Goal: Participate in discussion

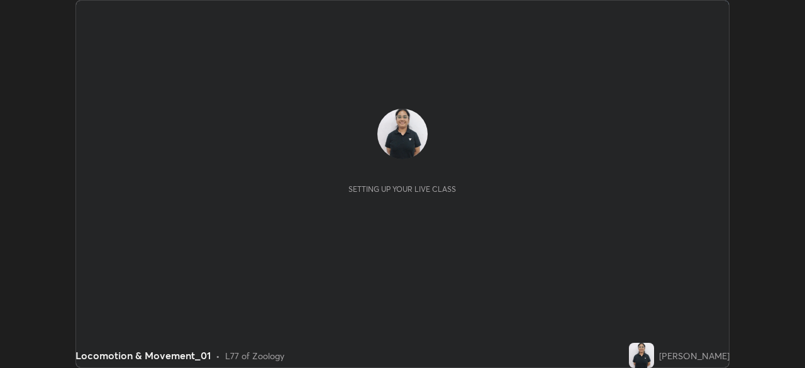
scroll to position [368, 805]
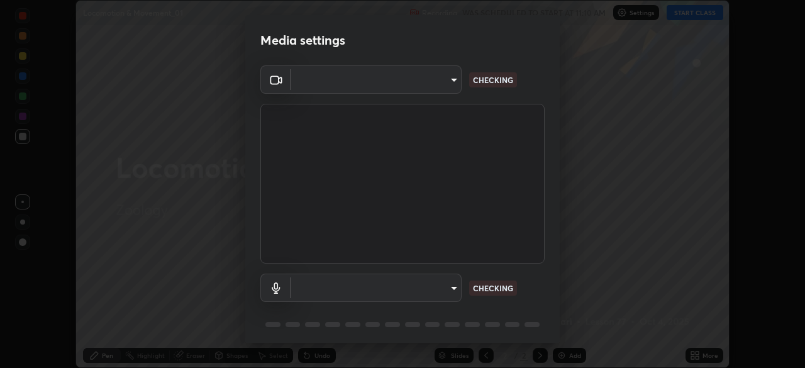
type input "bef87f05fa6998774e99476d2918d7c6d92b1859c3e481b096d277664e062052"
type input "default"
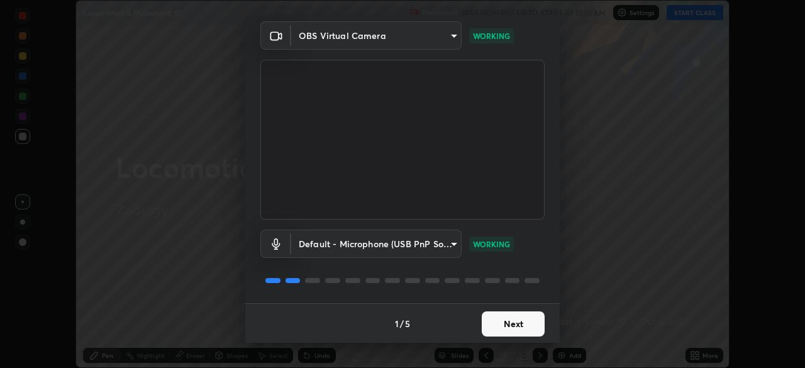
click at [493, 324] on button "Next" at bounding box center [513, 323] width 63 height 25
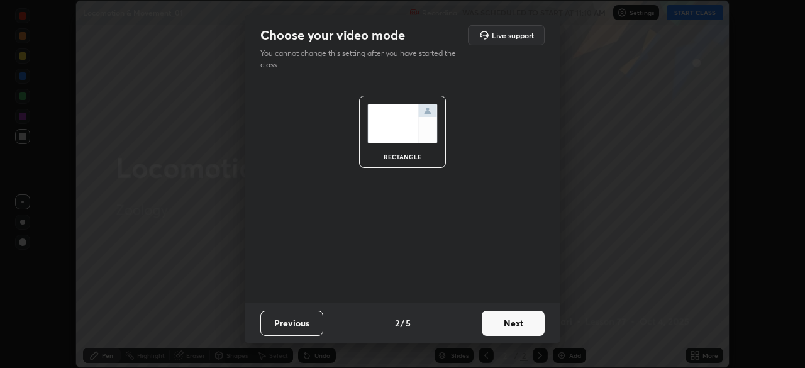
scroll to position [0, 0]
click at [495, 321] on button "Next" at bounding box center [513, 323] width 63 height 25
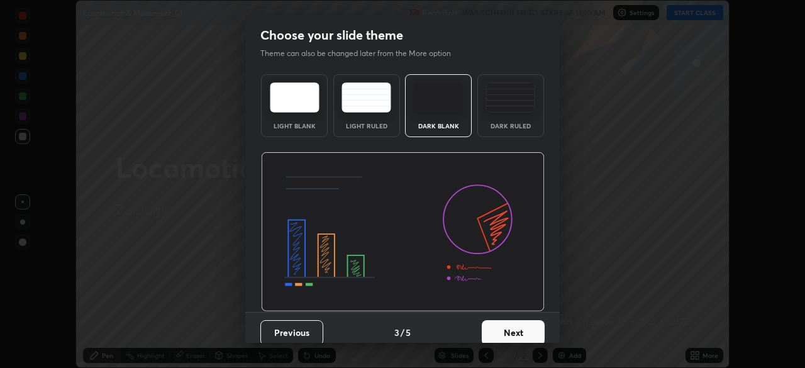
click at [503, 120] on div "Dark Ruled" at bounding box center [511, 105] width 67 height 63
click at [505, 329] on button "Next" at bounding box center [513, 332] width 63 height 25
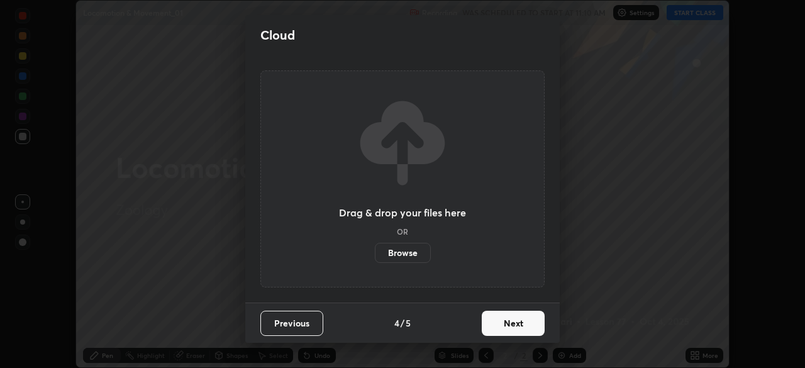
click at [505, 325] on button "Next" at bounding box center [513, 323] width 63 height 25
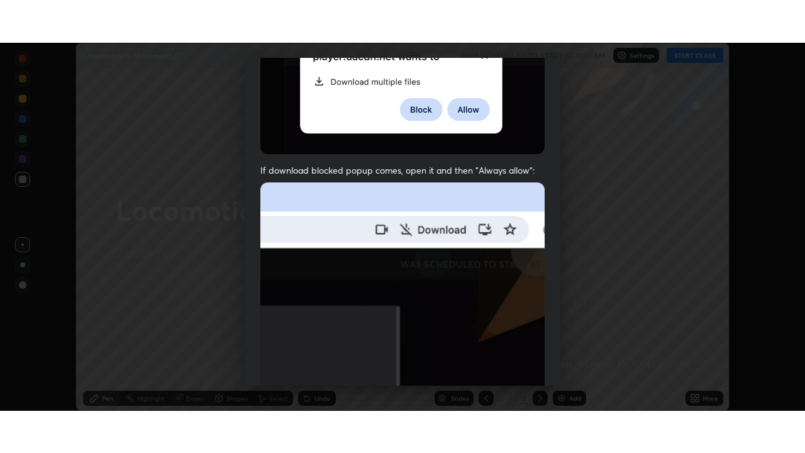
scroll to position [301, 0]
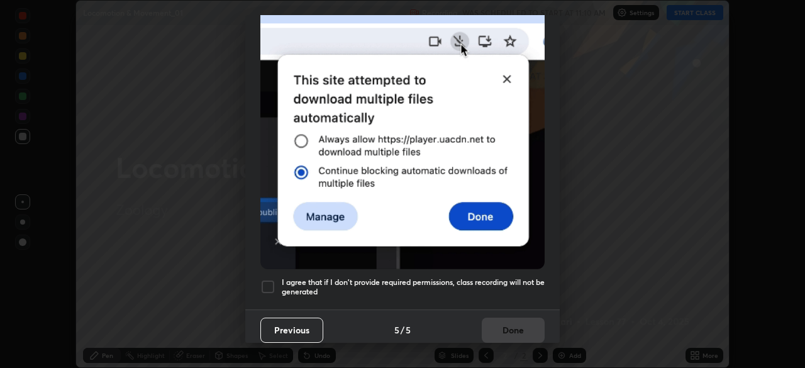
click at [270, 281] on div at bounding box center [268, 286] width 15 height 15
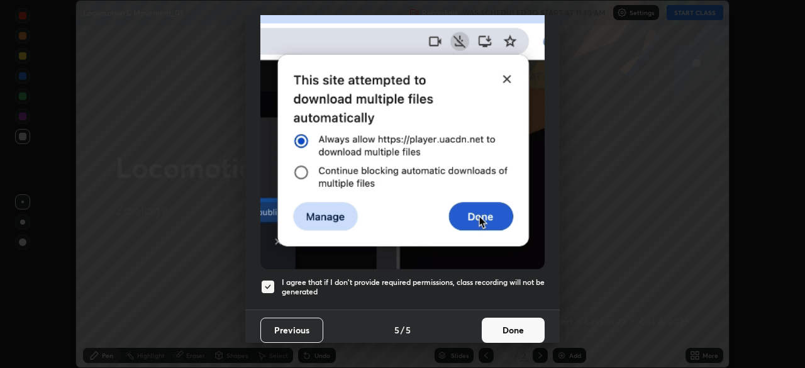
click at [488, 323] on button "Done" at bounding box center [513, 330] width 63 height 25
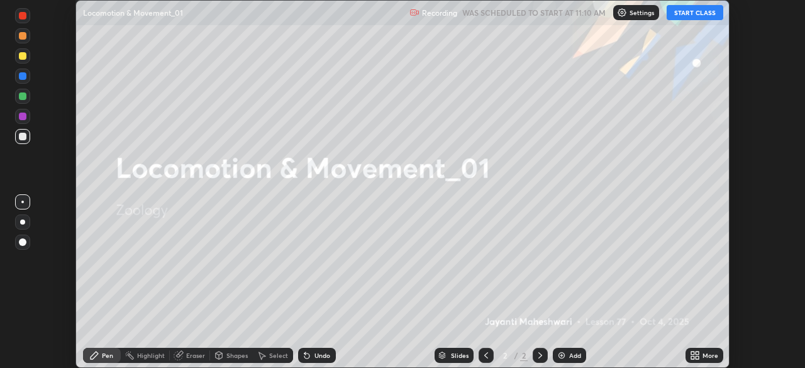
click at [686, 18] on button "START CLASS" at bounding box center [695, 12] width 57 height 15
click at [696, 355] on icon at bounding box center [697, 353] width 3 height 3
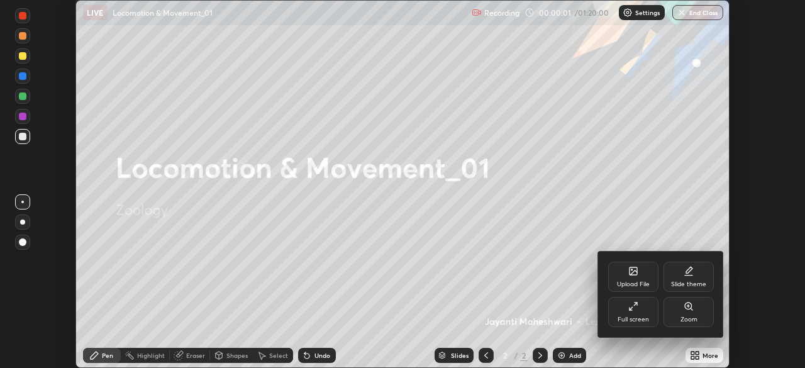
click at [644, 314] on div "Full screen" at bounding box center [634, 312] width 50 height 30
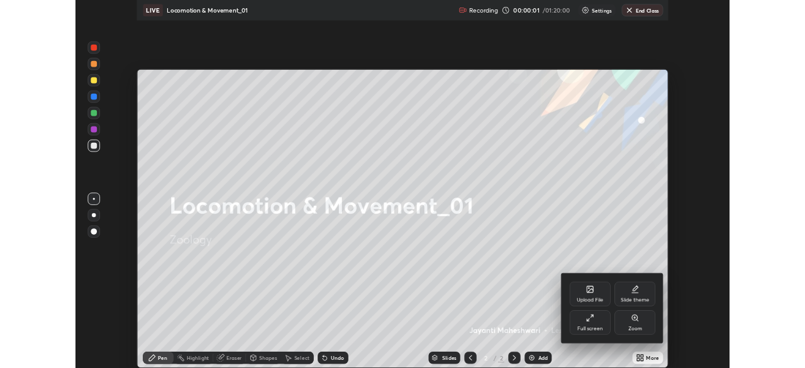
scroll to position [453, 805]
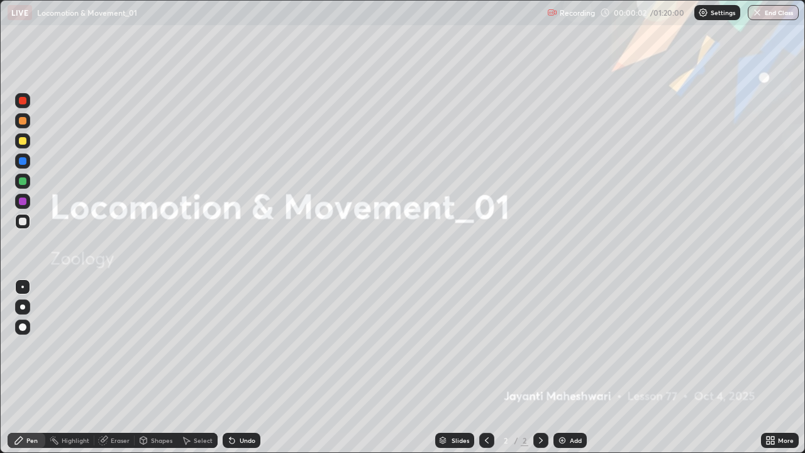
click at [576, 368] on div "Add" at bounding box center [576, 440] width 12 height 6
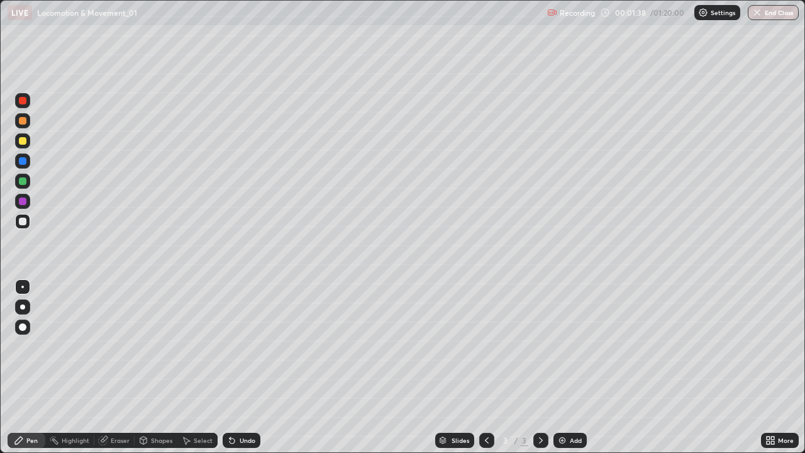
click at [23, 307] on div at bounding box center [22, 307] width 5 height 5
click at [143, 368] on icon at bounding box center [143, 442] width 0 height 4
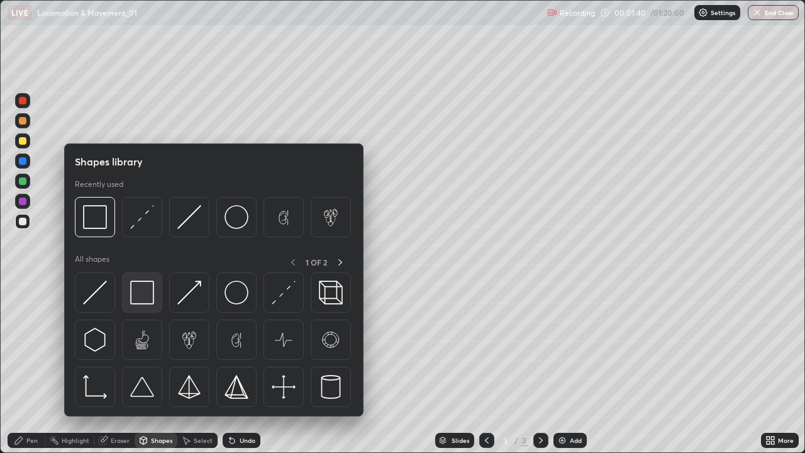
click at [142, 306] on div at bounding box center [142, 292] width 40 height 40
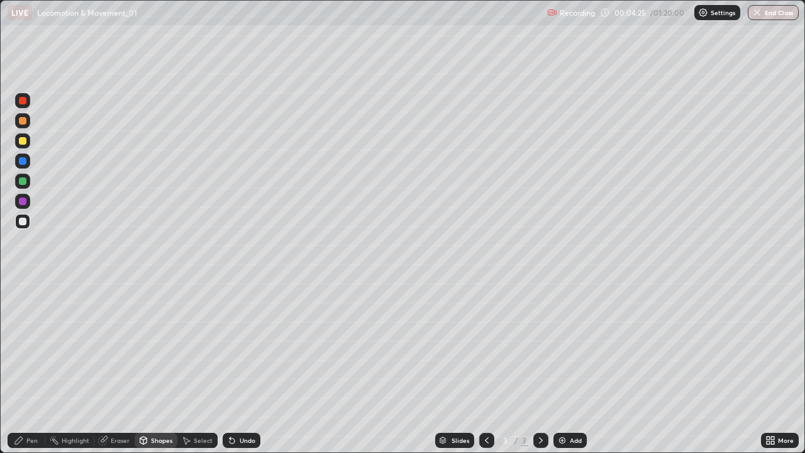
click at [22, 140] on div at bounding box center [23, 141] width 8 height 8
click at [13, 368] on div "Pen" at bounding box center [27, 440] width 38 height 15
click at [21, 326] on div at bounding box center [23, 327] width 8 height 8
click at [23, 222] on div at bounding box center [23, 222] width 8 height 8
click at [28, 312] on div at bounding box center [22, 307] width 15 height 15
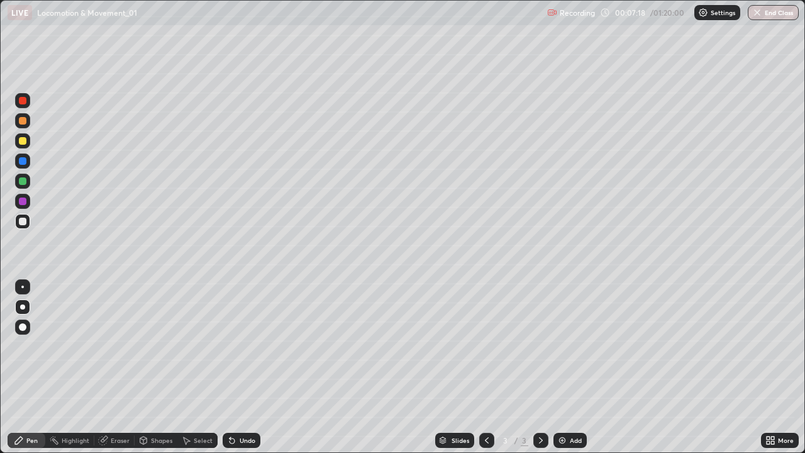
click at [19, 182] on div at bounding box center [23, 181] width 8 height 8
click at [23, 142] on div at bounding box center [23, 141] width 8 height 8
click at [21, 220] on div at bounding box center [23, 222] width 8 height 8
click at [23, 125] on div at bounding box center [22, 120] width 15 height 15
click at [554, 368] on div "Add" at bounding box center [570, 440] width 33 height 15
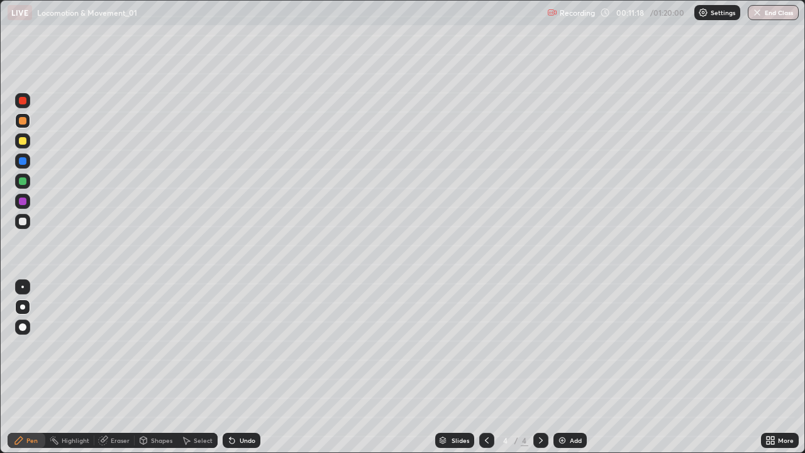
click at [23, 222] on div at bounding box center [23, 222] width 8 height 8
click at [23, 287] on div at bounding box center [22, 287] width 3 height 3
click at [23, 142] on div at bounding box center [23, 141] width 8 height 8
click at [26, 186] on div at bounding box center [22, 181] width 15 height 15
click at [23, 121] on div at bounding box center [23, 121] width 8 height 8
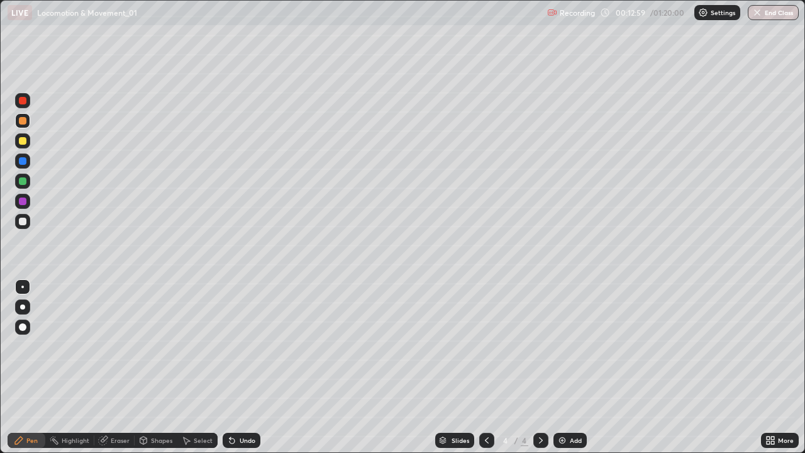
click at [24, 223] on div at bounding box center [23, 222] width 8 height 8
click at [561, 368] on img at bounding box center [563, 440] width 10 height 10
click at [23, 309] on div at bounding box center [22, 307] width 5 height 5
click at [113, 368] on div "Eraser" at bounding box center [120, 440] width 19 height 6
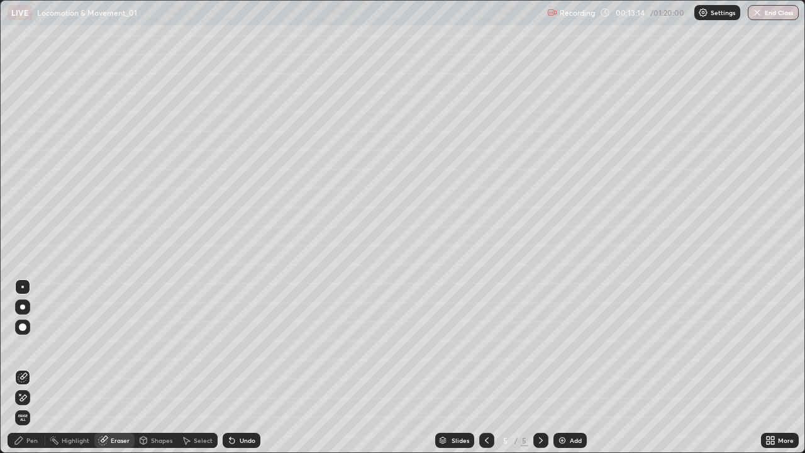
click at [22, 368] on icon at bounding box center [19, 441] width 8 height 8
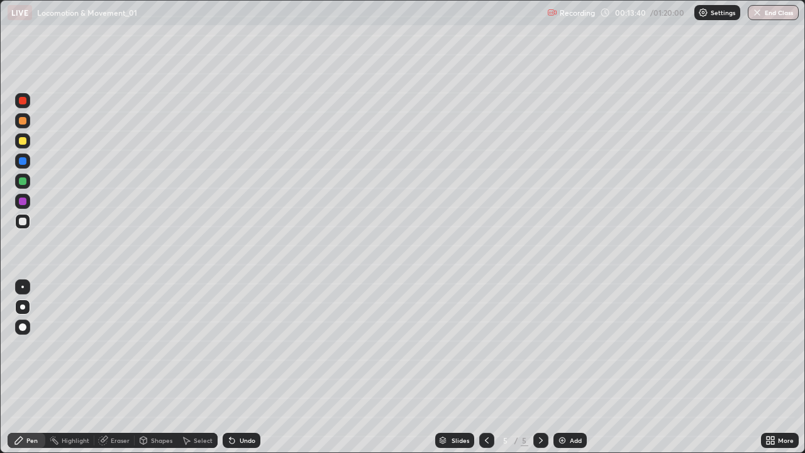
click at [23, 142] on div at bounding box center [23, 141] width 8 height 8
click at [22, 220] on div at bounding box center [23, 222] width 8 height 8
click at [25, 143] on div at bounding box center [23, 141] width 8 height 8
click at [23, 222] on div at bounding box center [23, 222] width 8 height 8
click at [240, 368] on div "Undo" at bounding box center [248, 440] width 16 height 6
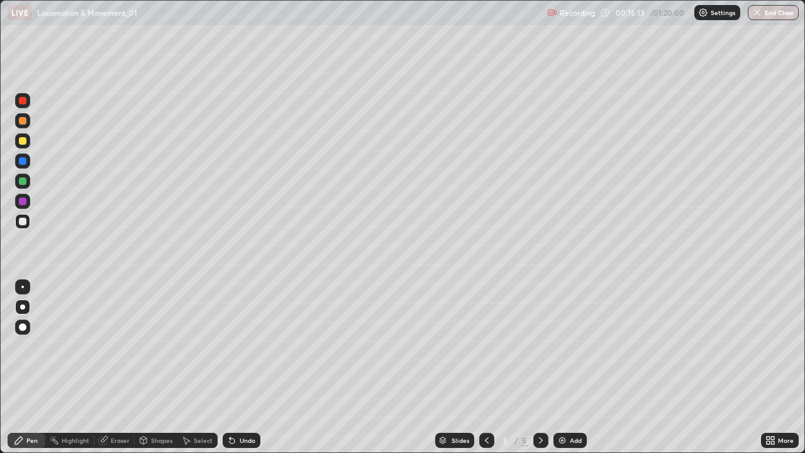
click at [242, 368] on div "Undo" at bounding box center [248, 440] width 16 height 6
click at [486, 368] on icon at bounding box center [487, 440] width 10 height 10
click at [538, 368] on icon at bounding box center [541, 440] width 10 height 10
click at [485, 368] on icon at bounding box center [487, 440] width 10 height 10
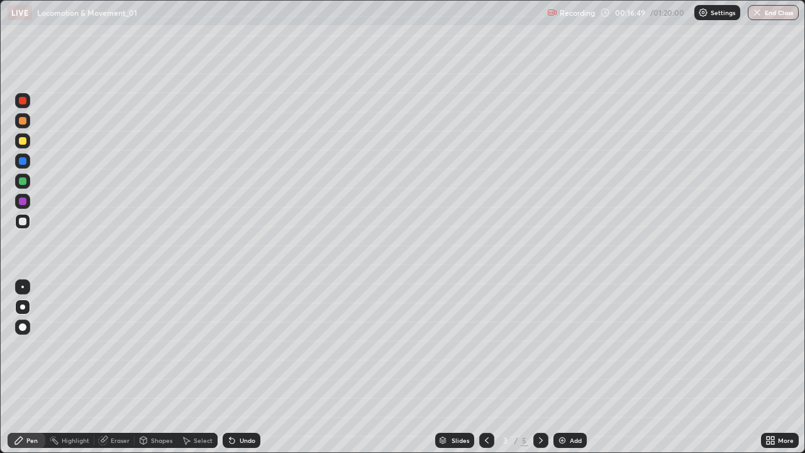
click at [546, 368] on div at bounding box center [541, 440] width 15 height 15
click at [24, 142] on div at bounding box center [23, 141] width 8 height 8
click at [23, 220] on div at bounding box center [23, 222] width 8 height 8
click at [22, 147] on div at bounding box center [22, 140] width 15 height 15
click at [541, 368] on icon at bounding box center [541, 440] width 10 height 10
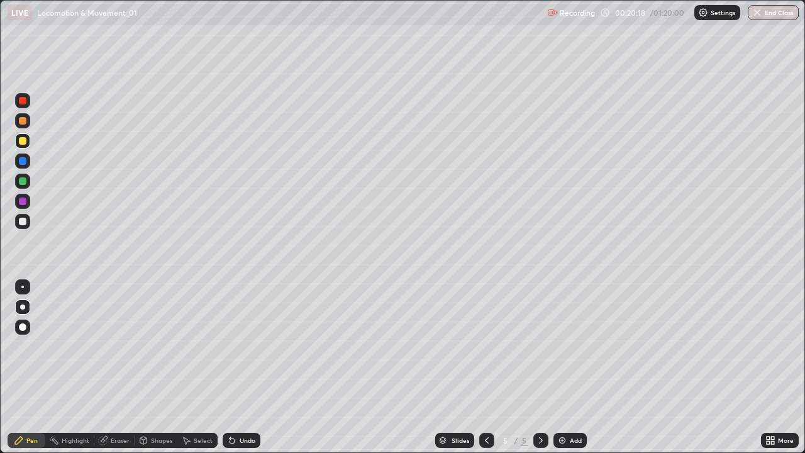
click at [25, 182] on div at bounding box center [23, 181] width 8 height 8
click at [243, 368] on div "Undo" at bounding box center [248, 440] width 16 height 6
click at [560, 368] on img at bounding box center [563, 440] width 10 height 10
click at [26, 223] on div at bounding box center [23, 222] width 8 height 8
click at [27, 142] on div at bounding box center [22, 140] width 15 height 15
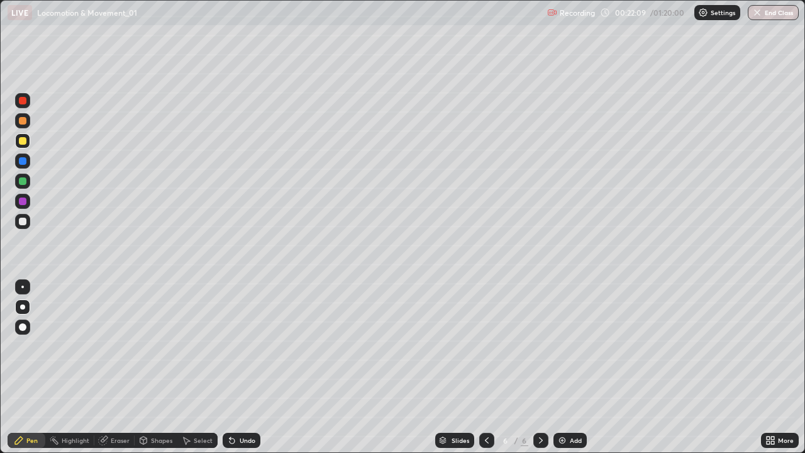
click at [243, 368] on div "Undo" at bounding box center [242, 440] width 38 height 15
click at [231, 368] on icon at bounding box center [232, 440] width 10 height 10
click at [236, 368] on div "Undo" at bounding box center [242, 440] width 38 height 15
click at [21, 180] on div at bounding box center [23, 181] width 8 height 8
click at [156, 368] on div "Shapes" at bounding box center [161, 440] width 21 height 6
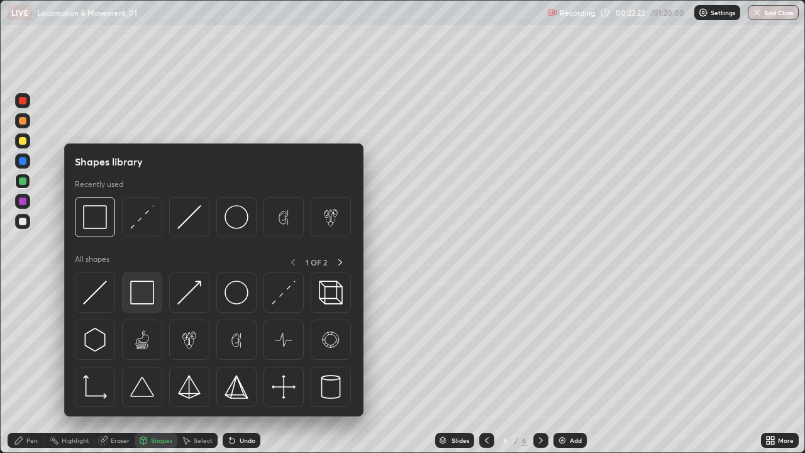
click at [147, 301] on img at bounding box center [142, 293] width 24 height 24
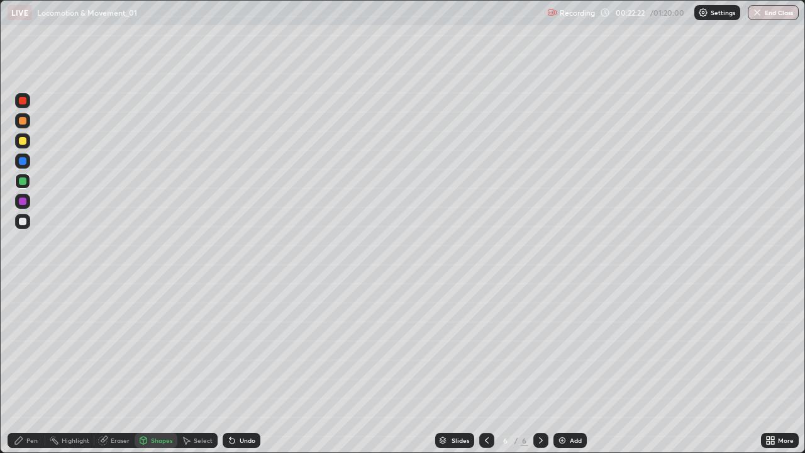
click at [23, 222] on div at bounding box center [23, 222] width 8 height 8
click at [31, 368] on div "Pen" at bounding box center [31, 440] width 11 height 6
click at [157, 368] on div "Shapes" at bounding box center [156, 440] width 43 height 15
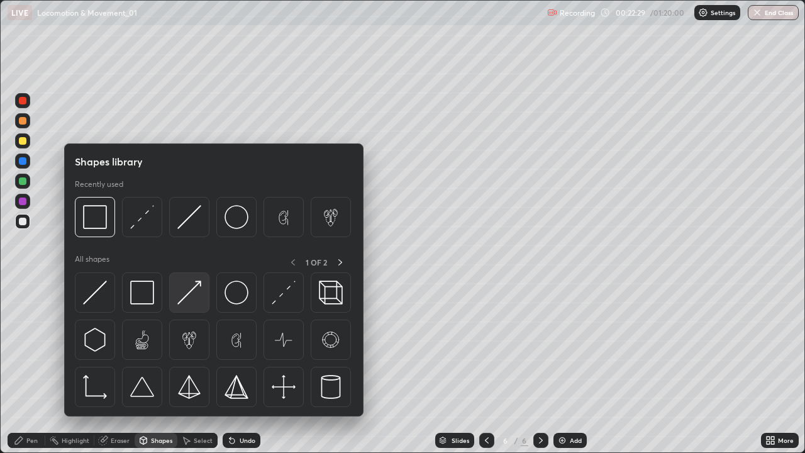
click at [193, 286] on img at bounding box center [189, 293] width 24 height 24
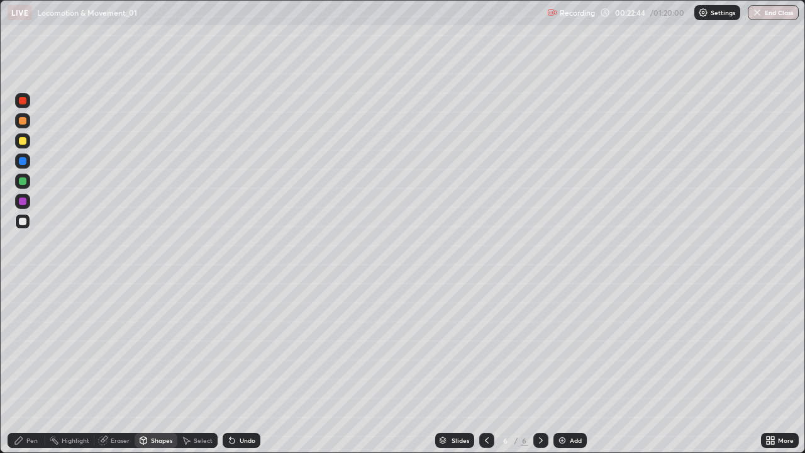
click at [152, 368] on div "Shapes" at bounding box center [156, 440] width 43 height 15
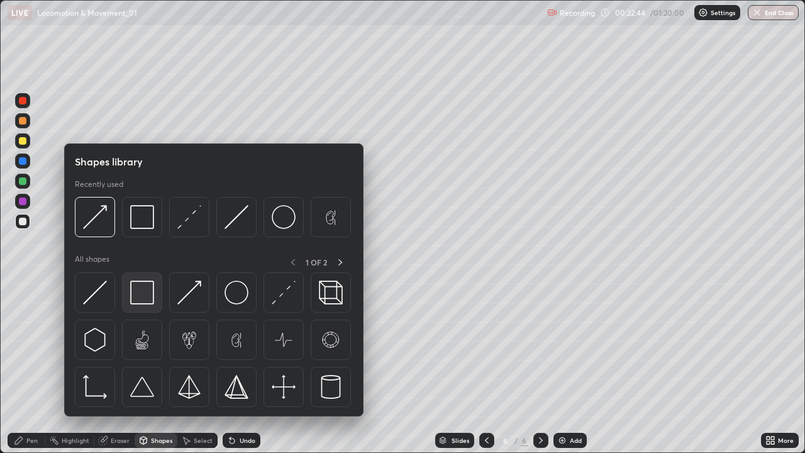
click at [143, 298] on img at bounding box center [142, 293] width 24 height 24
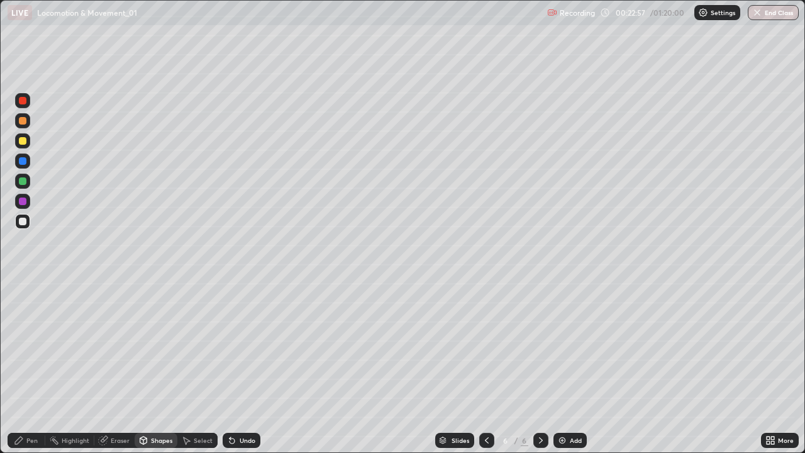
click at [33, 368] on div "Pen" at bounding box center [27, 440] width 38 height 15
click at [24, 183] on div at bounding box center [23, 181] width 8 height 8
click at [23, 141] on div at bounding box center [23, 141] width 8 height 8
click at [23, 227] on div at bounding box center [22, 221] width 15 height 15
click at [23, 141] on div at bounding box center [23, 141] width 8 height 8
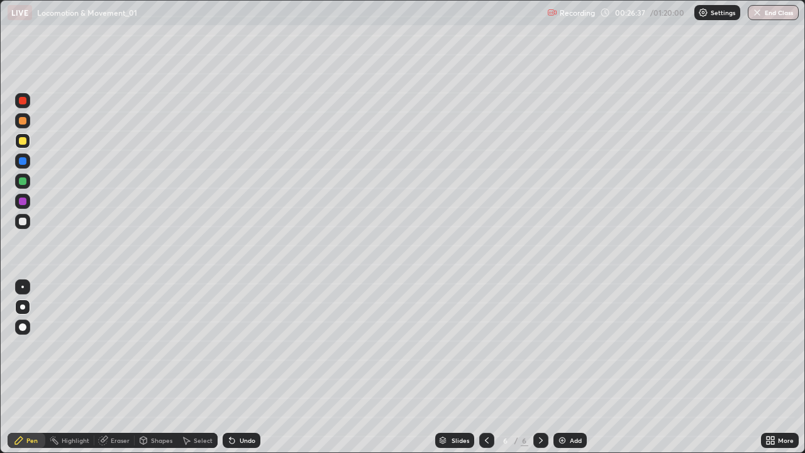
click at [23, 223] on div at bounding box center [23, 222] width 8 height 8
click at [230, 368] on icon at bounding box center [230, 437] width 1 height 1
click at [23, 142] on div at bounding box center [23, 141] width 8 height 8
click at [25, 187] on div at bounding box center [22, 181] width 15 height 15
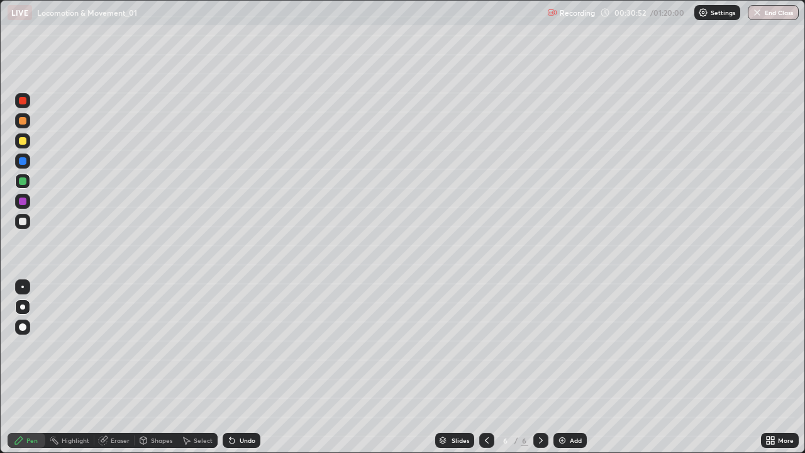
click at [25, 226] on div at bounding box center [22, 221] width 15 height 15
click at [27, 186] on div at bounding box center [22, 181] width 15 height 15
click at [29, 225] on div at bounding box center [22, 221] width 15 height 15
click at [23, 181] on div at bounding box center [23, 181] width 8 height 8
click at [23, 121] on div at bounding box center [23, 121] width 8 height 8
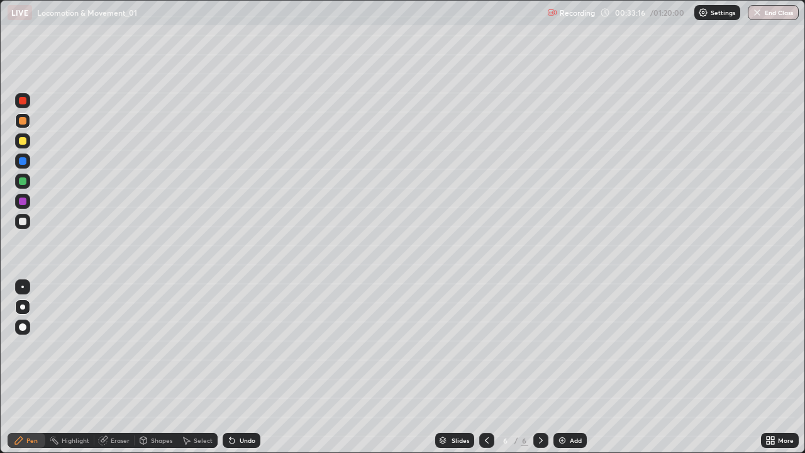
click at [244, 368] on div "Undo" at bounding box center [248, 440] width 16 height 6
click at [242, 368] on div "Undo" at bounding box center [242, 440] width 38 height 15
click at [27, 200] on div at bounding box center [22, 201] width 15 height 15
click at [773, 368] on icon at bounding box center [773, 438] width 3 height 3
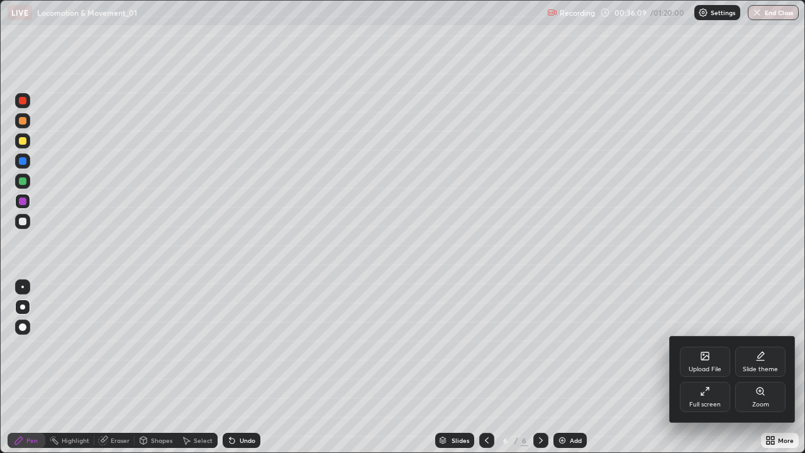
click at [709, 368] on div "Full screen" at bounding box center [705, 404] width 31 height 6
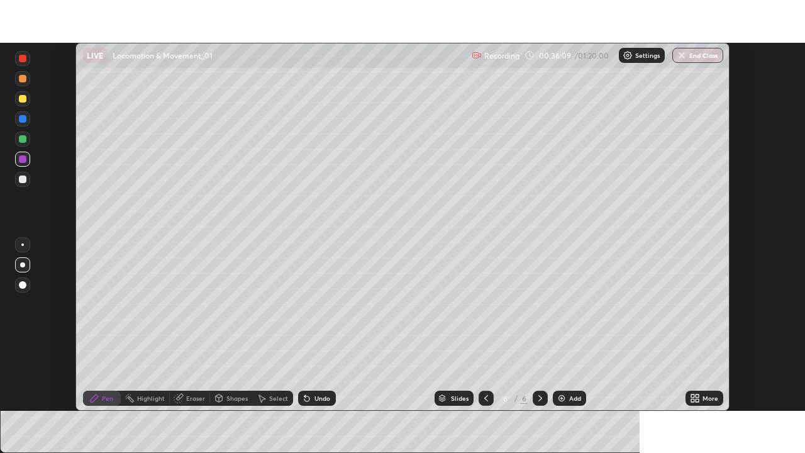
scroll to position [62560, 62123]
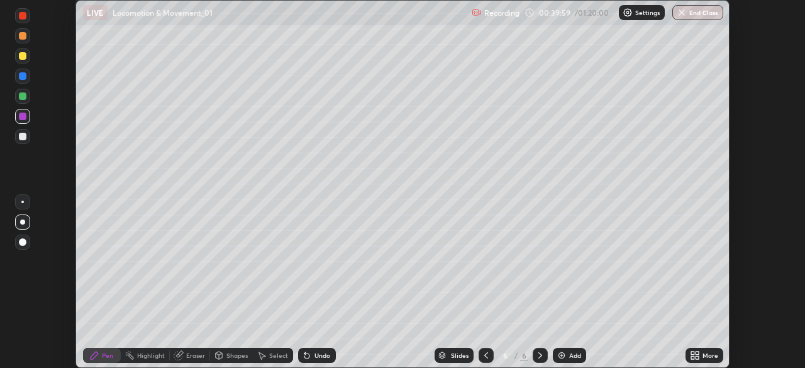
click at [697, 353] on icon at bounding box center [697, 353] width 3 height 3
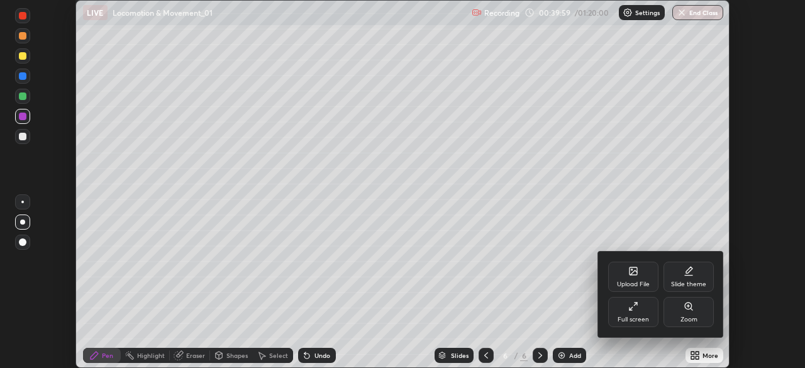
click at [616, 313] on div "Full screen" at bounding box center [634, 312] width 50 height 30
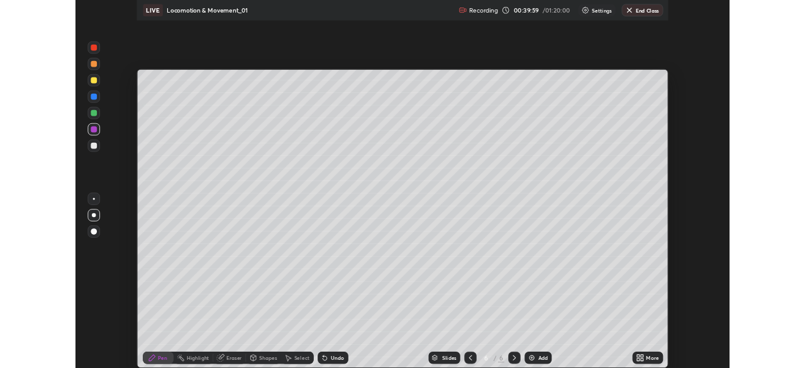
scroll to position [453, 805]
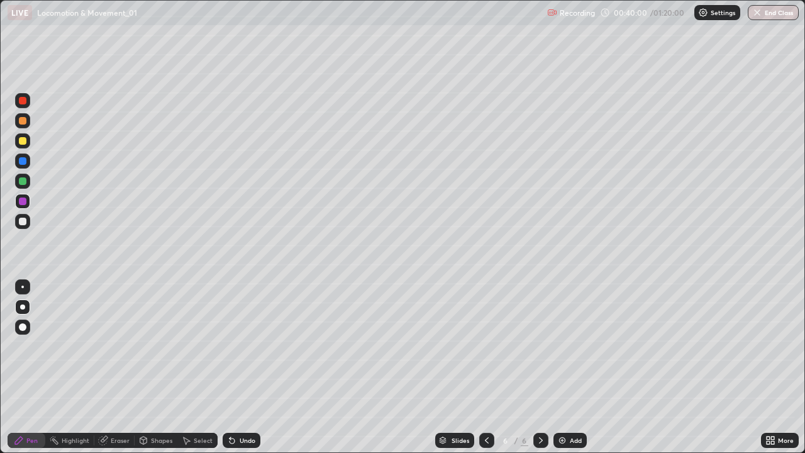
click at [573, 368] on div "Add" at bounding box center [570, 440] width 33 height 15
click at [23, 222] on div at bounding box center [23, 222] width 8 height 8
click at [23, 145] on div at bounding box center [22, 140] width 15 height 15
click at [20, 126] on div at bounding box center [22, 120] width 15 height 15
click at [23, 182] on div at bounding box center [23, 181] width 8 height 8
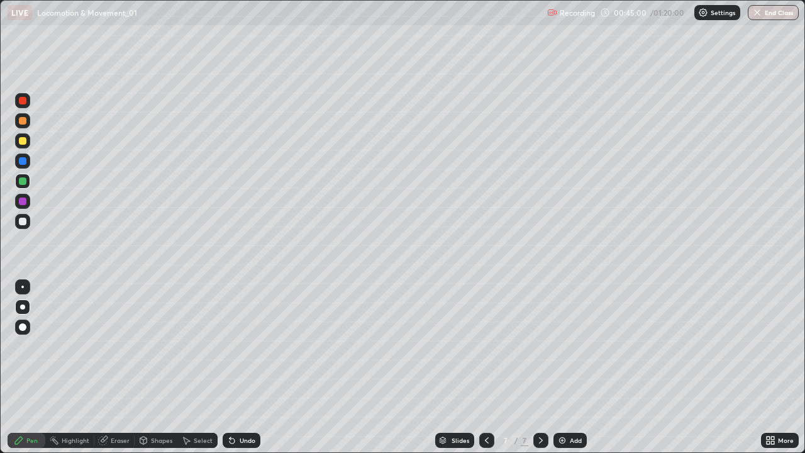
click at [23, 227] on div at bounding box center [22, 221] width 15 height 15
click at [22, 142] on div at bounding box center [23, 141] width 8 height 8
click at [568, 368] on div "Add" at bounding box center [570, 440] width 33 height 15
click at [23, 182] on div at bounding box center [23, 181] width 8 height 8
click at [23, 222] on div at bounding box center [23, 222] width 8 height 8
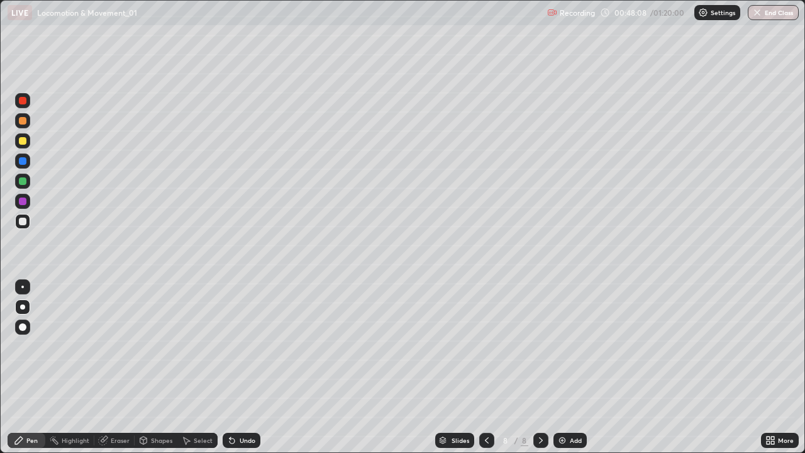
click at [20, 143] on div at bounding box center [23, 141] width 8 height 8
click at [23, 184] on div at bounding box center [23, 181] width 8 height 8
click at [23, 224] on div at bounding box center [23, 222] width 8 height 8
click at [22, 142] on div at bounding box center [23, 141] width 8 height 8
click at [20, 224] on div at bounding box center [23, 222] width 8 height 8
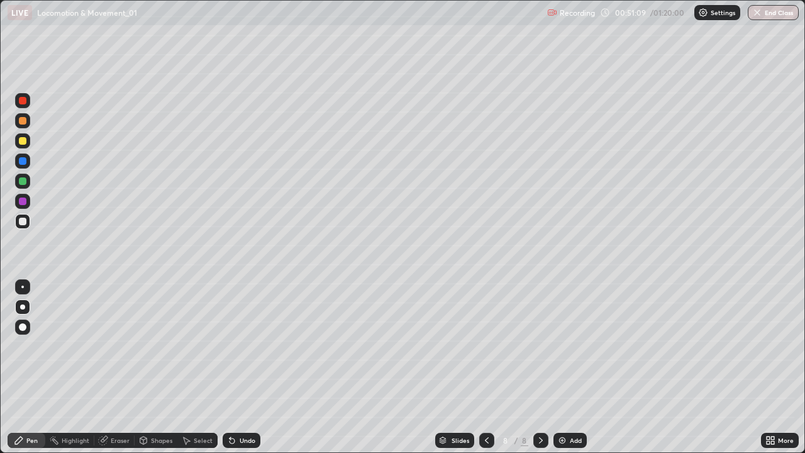
click at [29, 180] on div at bounding box center [22, 181] width 15 height 15
click at [19, 223] on div at bounding box center [23, 222] width 8 height 8
click at [182, 368] on icon at bounding box center [186, 440] width 10 height 10
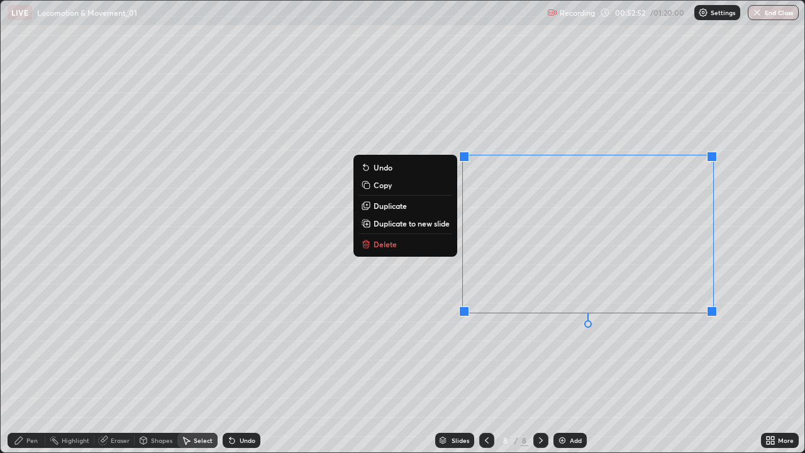
click at [565, 368] on div "0 ° Undo Copy Duplicate Duplicate to new slide Delete" at bounding box center [403, 227] width 805 height 452
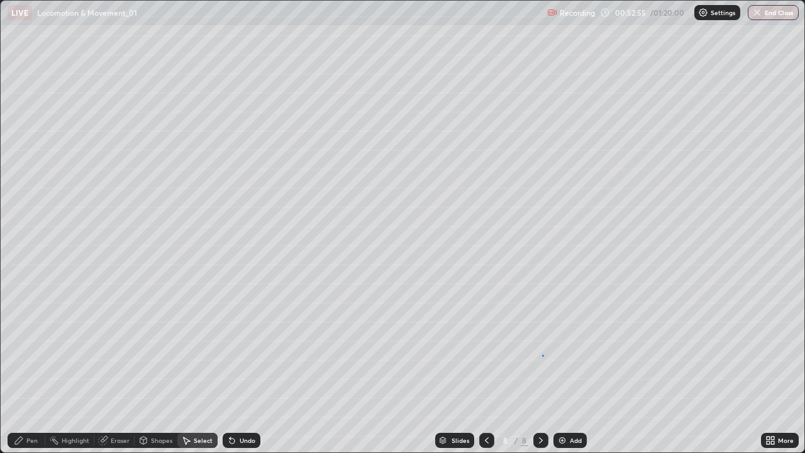
click at [542, 355] on div "0 ° Undo Copy Duplicate Duplicate to new slide Delete" at bounding box center [403, 227] width 805 height 452
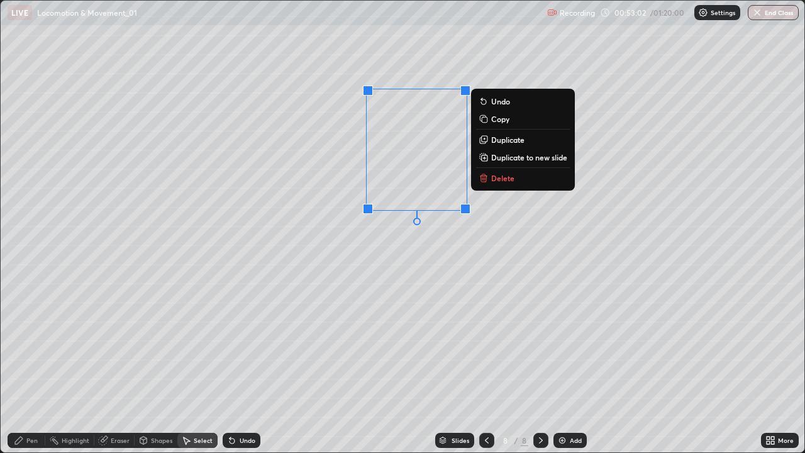
click at [392, 266] on div "0 ° Undo Copy Duplicate Duplicate to new slide Delete" at bounding box center [403, 227] width 805 height 452
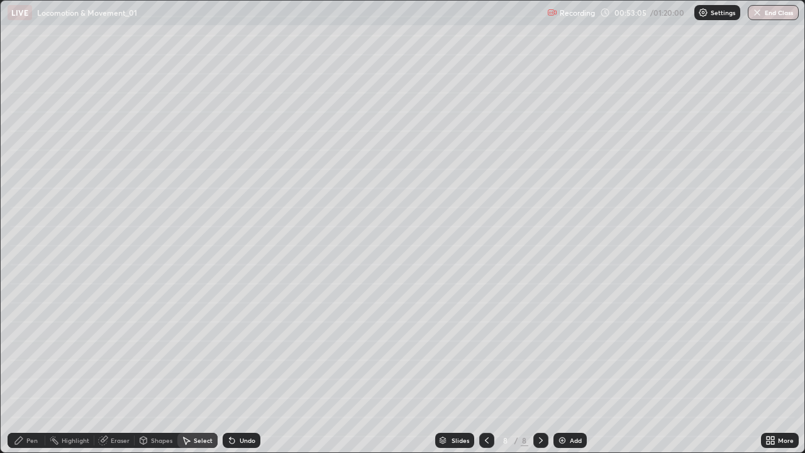
click at [19, 368] on icon at bounding box center [19, 441] width 8 height 8
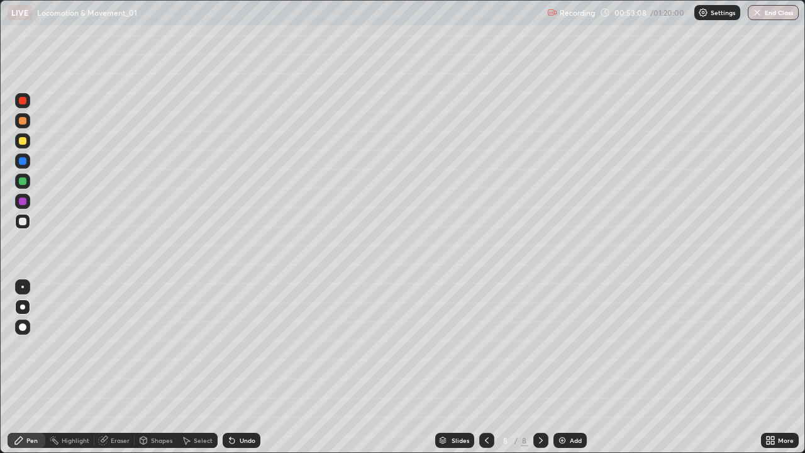
click at [768, 368] on icon at bounding box center [768, 438] width 3 height 3
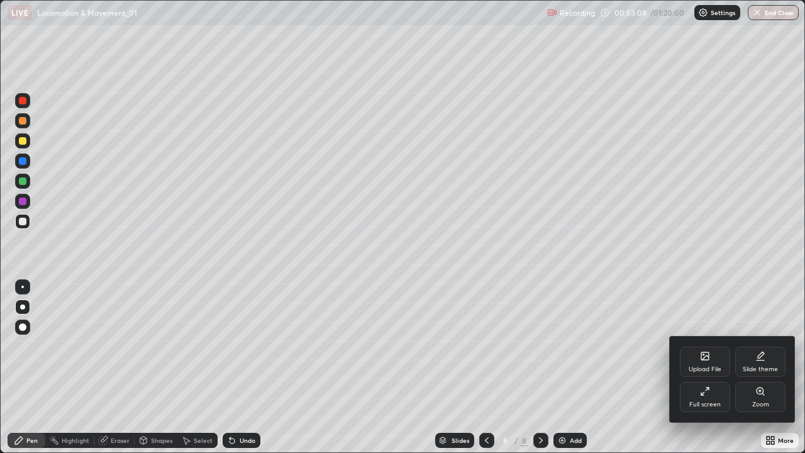
click at [710, 368] on div "Full screen" at bounding box center [705, 397] width 50 height 30
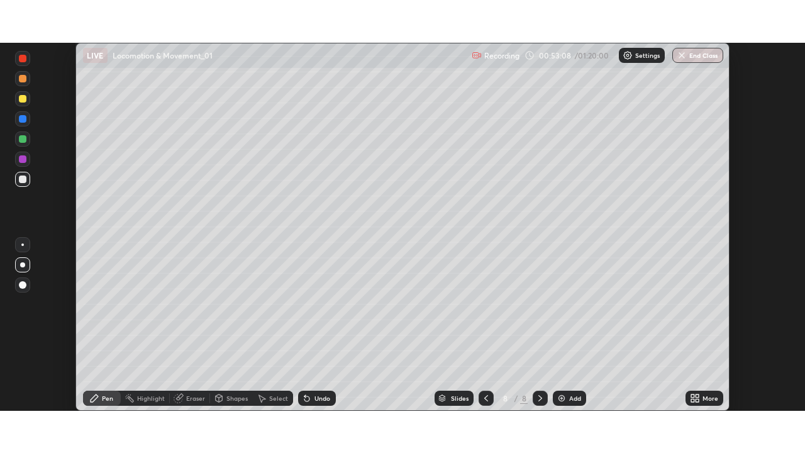
scroll to position [62560, 62123]
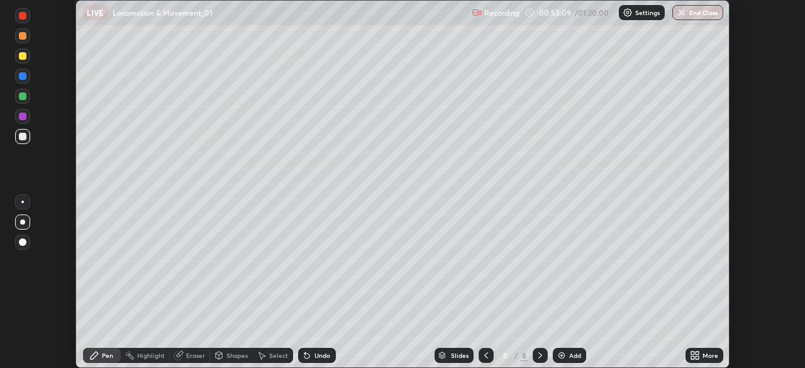
click at [700, 356] on icon at bounding box center [695, 356] width 10 height 10
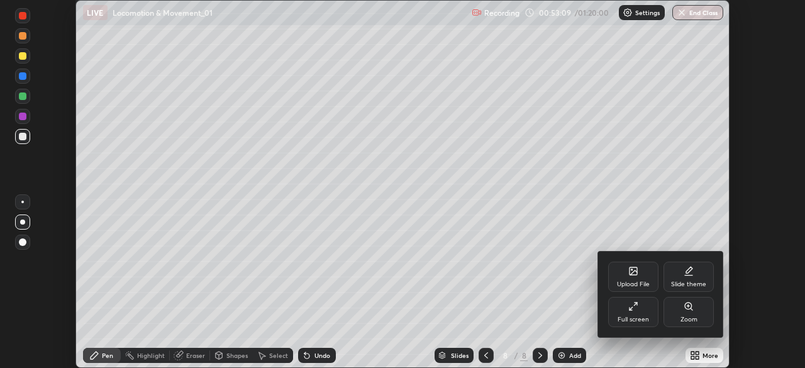
click at [632, 313] on div "Full screen" at bounding box center [634, 312] width 50 height 30
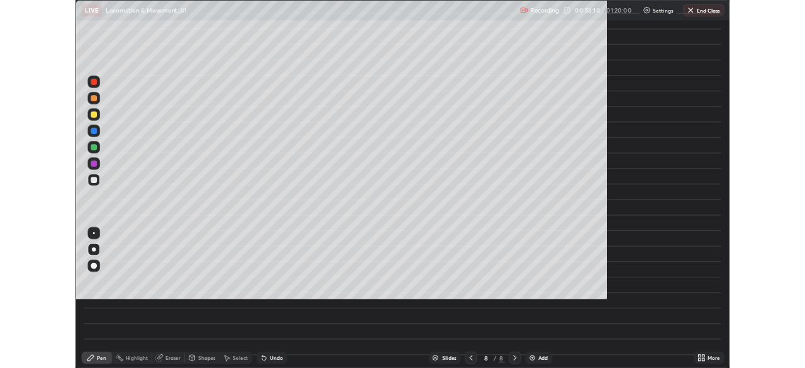
scroll to position [453, 805]
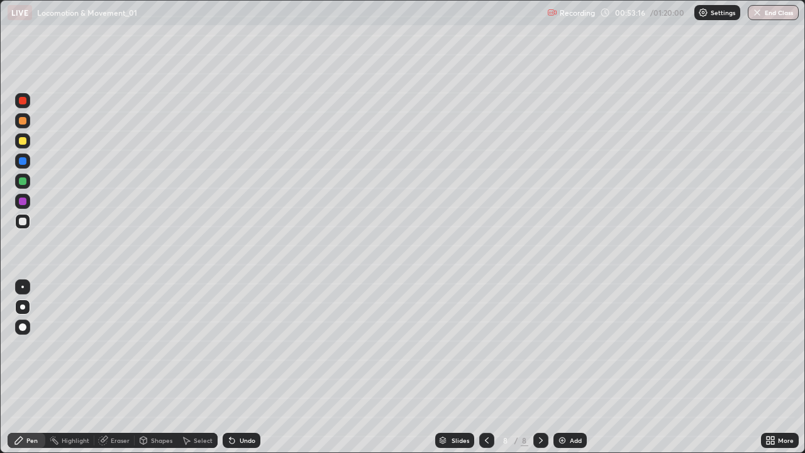
click at [118, 368] on div "Eraser" at bounding box center [120, 440] width 19 height 6
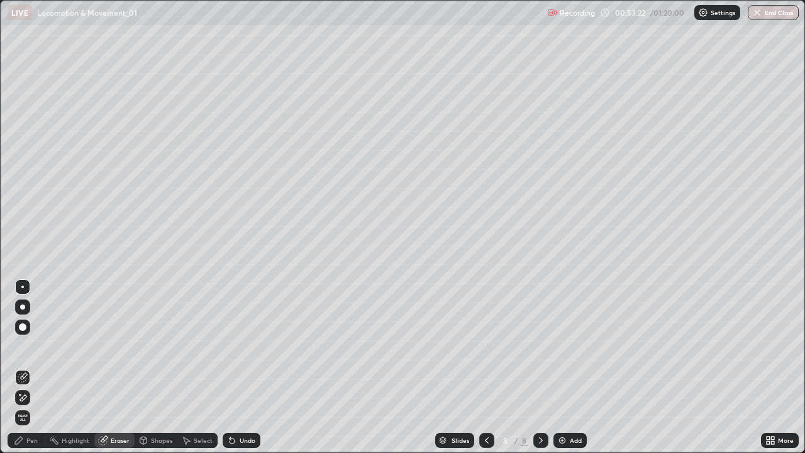
click at [39, 368] on div "Pen" at bounding box center [27, 440] width 38 height 15
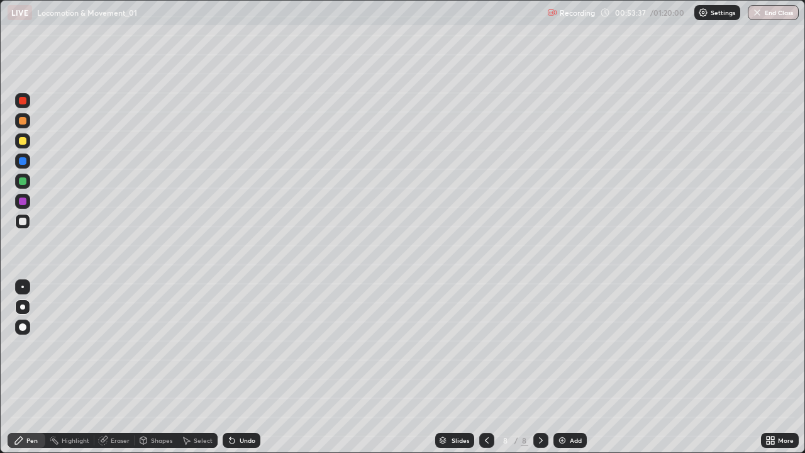
click at [21, 124] on div at bounding box center [23, 121] width 8 height 8
click at [24, 223] on div at bounding box center [23, 222] width 8 height 8
click at [21, 163] on div at bounding box center [23, 161] width 8 height 8
click at [23, 225] on div at bounding box center [23, 222] width 8 height 8
click at [23, 145] on div at bounding box center [22, 140] width 15 height 15
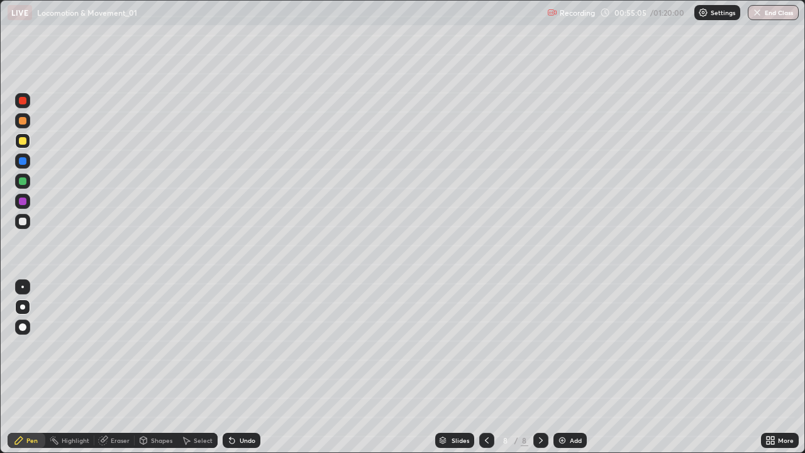
click at [24, 222] on div at bounding box center [23, 222] width 8 height 8
click at [158, 368] on div "Shapes" at bounding box center [161, 440] width 21 height 6
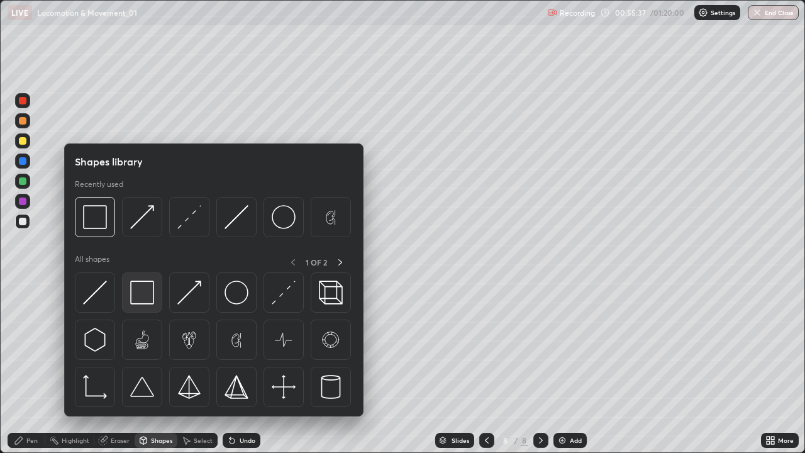
click at [141, 295] on img at bounding box center [142, 293] width 24 height 24
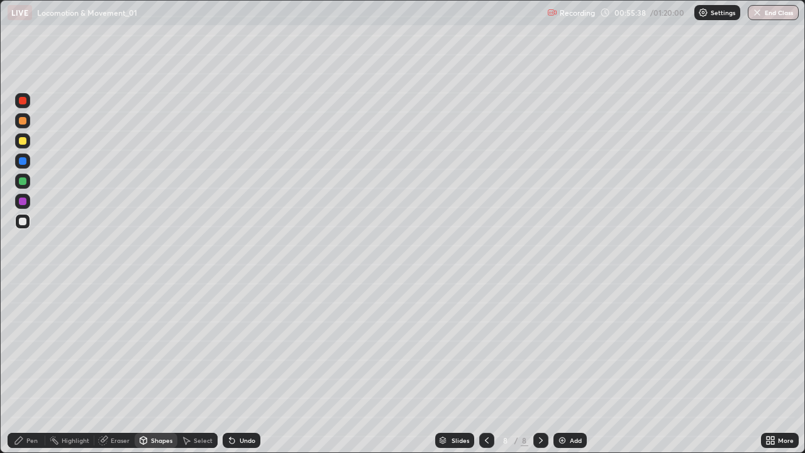
click at [23, 201] on div at bounding box center [23, 202] width 8 height 8
click at [29, 368] on div "Pen" at bounding box center [31, 440] width 11 height 6
click at [23, 142] on div at bounding box center [23, 141] width 8 height 8
click at [23, 121] on div at bounding box center [23, 121] width 8 height 8
click at [23, 219] on div at bounding box center [23, 222] width 8 height 8
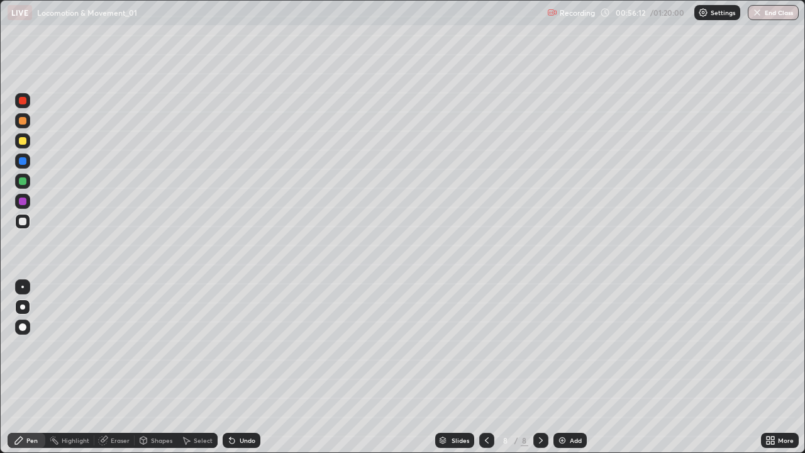
click at [23, 124] on div at bounding box center [23, 121] width 8 height 8
click at [23, 223] on div at bounding box center [23, 222] width 8 height 8
click at [23, 122] on div at bounding box center [23, 121] width 8 height 8
click at [23, 181] on div at bounding box center [23, 181] width 8 height 8
click at [23, 224] on div at bounding box center [23, 222] width 8 height 8
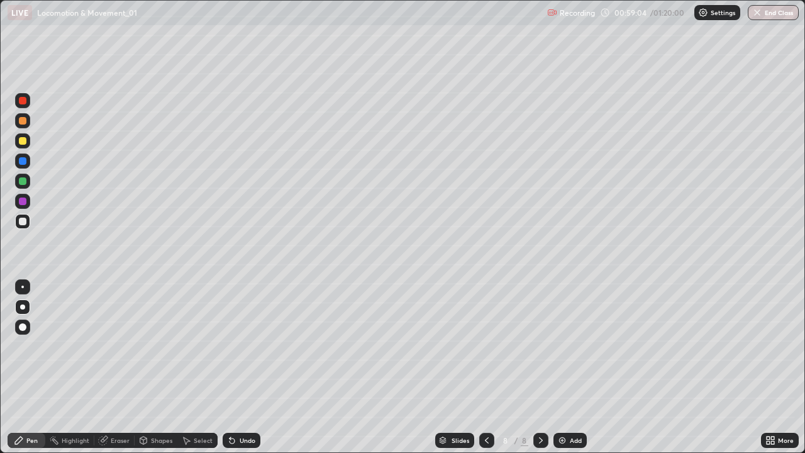
click at [21, 142] on div at bounding box center [23, 141] width 8 height 8
click at [143, 368] on icon at bounding box center [143, 442] width 0 height 4
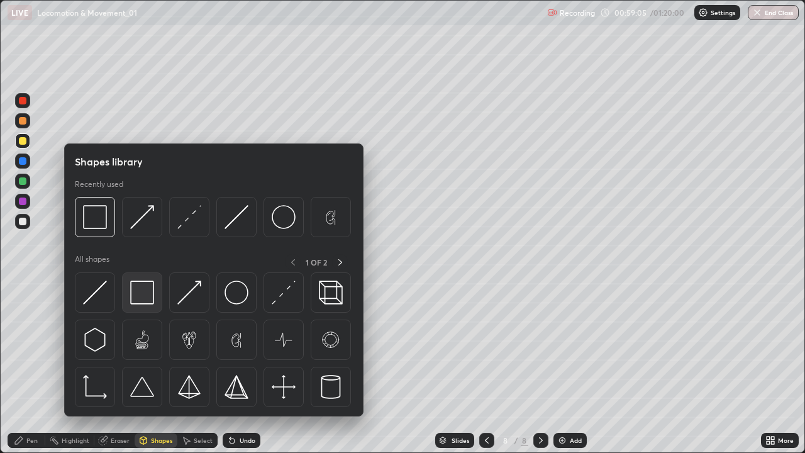
click at [142, 298] on img at bounding box center [142, 293] width 24 height 24
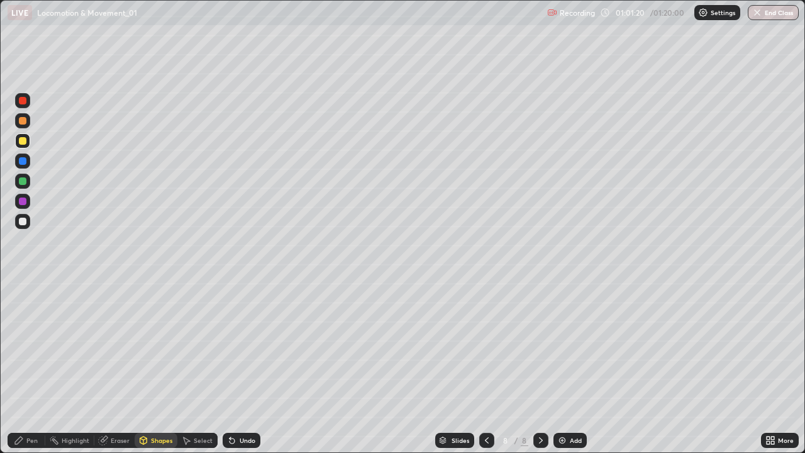
click at [23, 181] on div at bounding box center [23, 181] width 8 height 8
click at [29, 368] on div "Pen" at bounding box center [31, 440] width 11 height 6
click at [23, 223] on div at bounding box center [23, 222] width 8 height 8
click at [563, 368] on img at bounding box center [563, 440] width 10 height 10
click at [23, 141] on div at bounding box center [23, 141] width 8 height 8
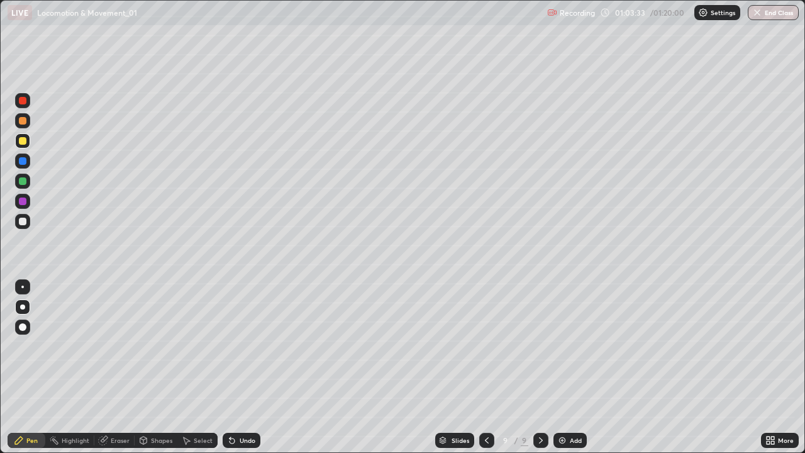
click at [25, 222] on div at bounding box center [23, 222] width 8 height 8
click at [25, 182] on div at bounding box center [23, 181] width 8 height 8
click at [26, 215] on div at bounding box center [22, 221] width 15 height 15
click at [23, 141] on div at bounding box center [23, 141] width 8 height 8
click at [561, 368] on img at bounding box center [563, 440] width 10 height 10
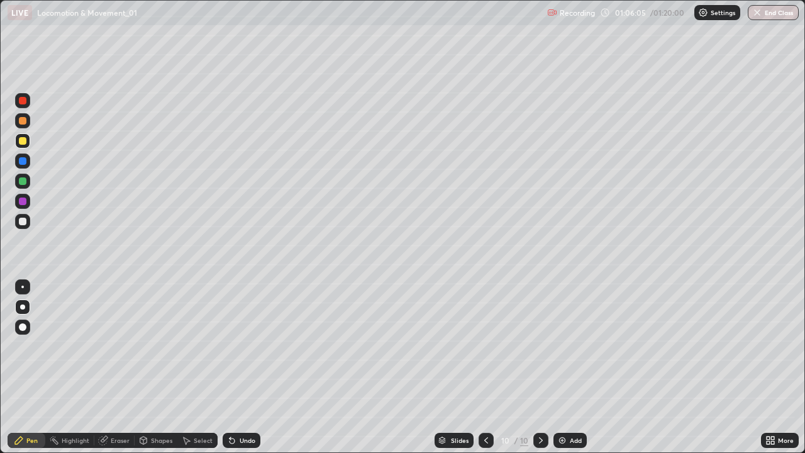
click at [23, 222] on div at bounding box center [23, 222] width 8 height 8
click at [486, 368] on icon at bounding box center [486, 440] width 10 height 10
click at [485, 368] on icon at bounding box center [486, 440] width 10 height 10
click at [574, 368] on div "Add" at bounding box center [570, 440] width 33 height 15
click at [25, 182] on div at bounding box center [23, 181] width 8 height 8
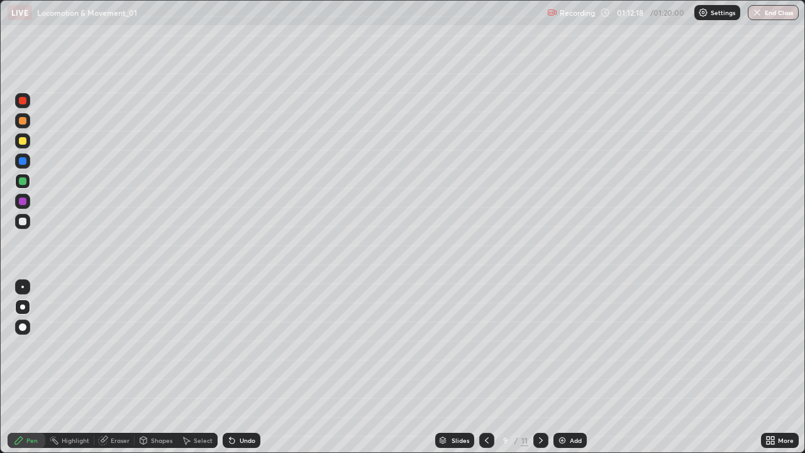
click at [230, 368] on icon at bounding box center [230, 437] width 1 height 1
click at [234, 368] on div "Undo" at bounding box center [242, 440] width 38 height 15
click at [230, 368] on icon at bounding box center [230, 437] width 1 height 1
click at [22, 141] on div at bounding box center [23, 141] width 8 height 8
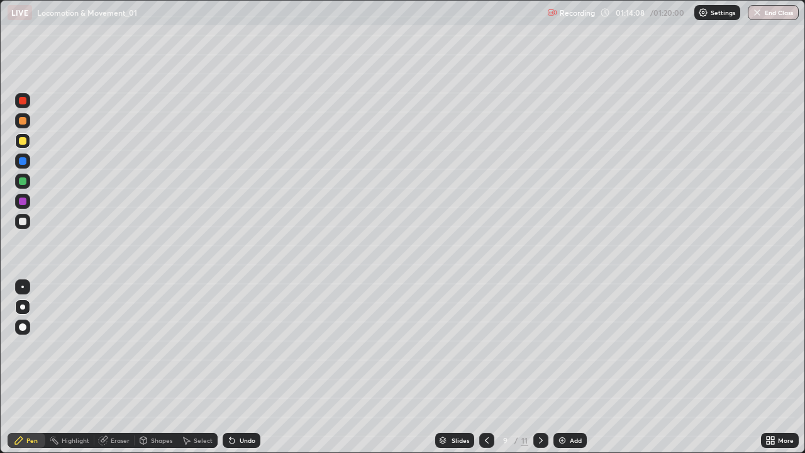
click at [109, 368] on div "Eraser" at bounding box center [114, 440] width 40 height 15
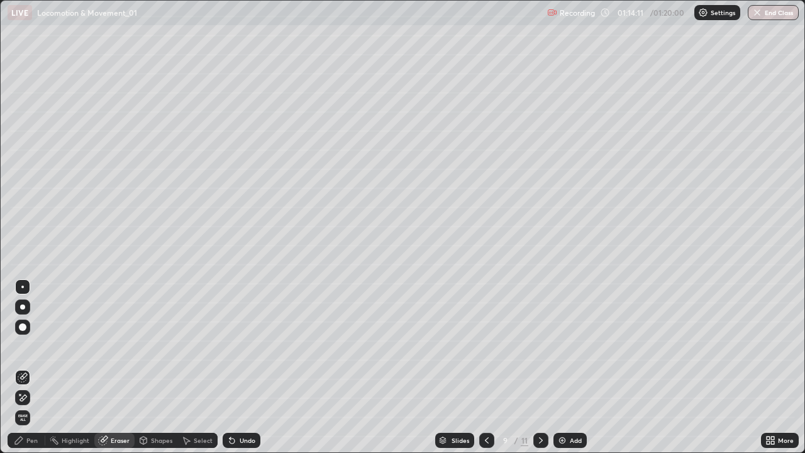
click at [34, 368] on div "Pen" at bounding box center [27, 440] width 38 height 15
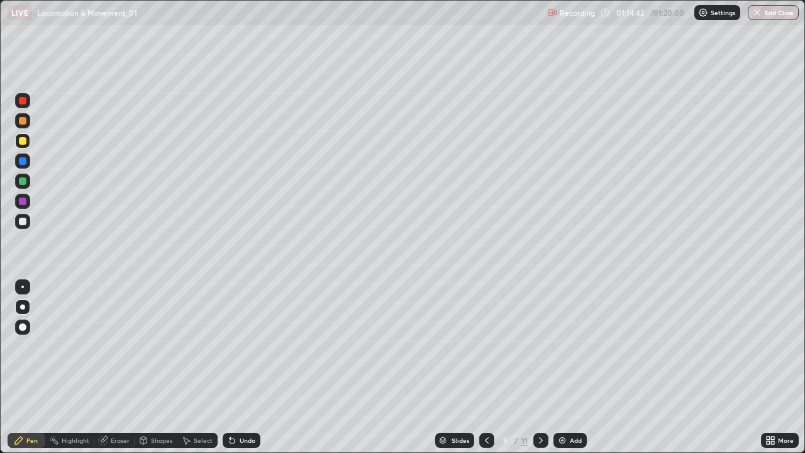
click at [23, 222] on div at bounding box center [23, 222] width 8 height 8
click at [540, 368] on icon at bounding box center [541, 440] width 10 height 10
click at [491, 368] on div at bounding box center [487, 440] width 15 height 15
click at [486, 368] on icon at bounding box center [487, 440] width 10 height 10
click at [487, 368] on div at bounding box center [487, 440] width 15 height 15
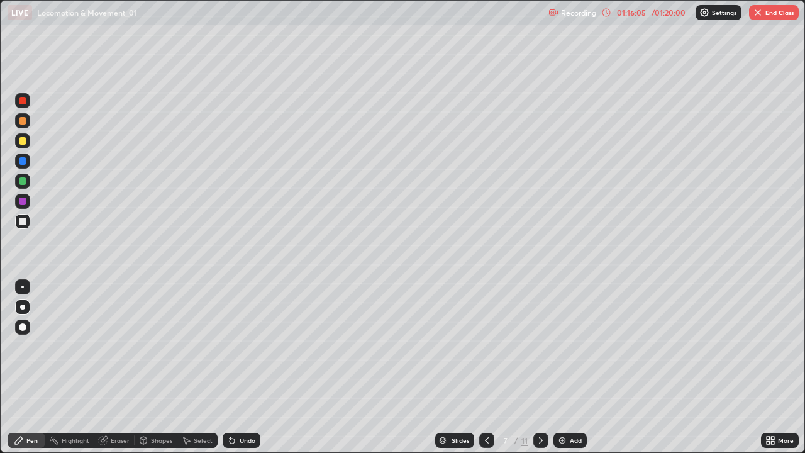
click at [490, 368] on icon at bounding box center [487, 440] width 10 height 10
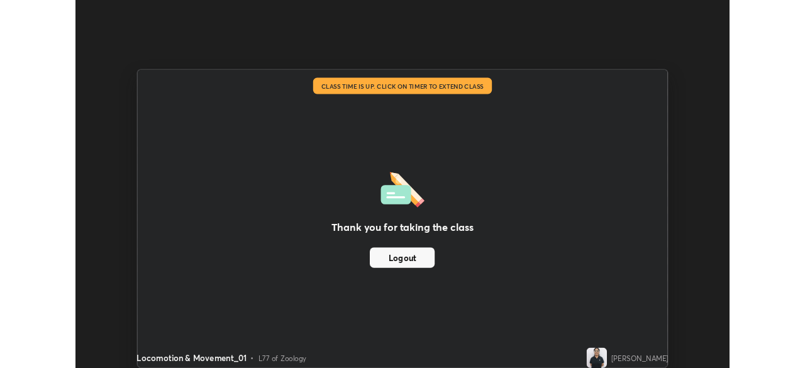
scroll to position [62560, 62123]
